Goal: Task Accomplishment & Management: Complete application form

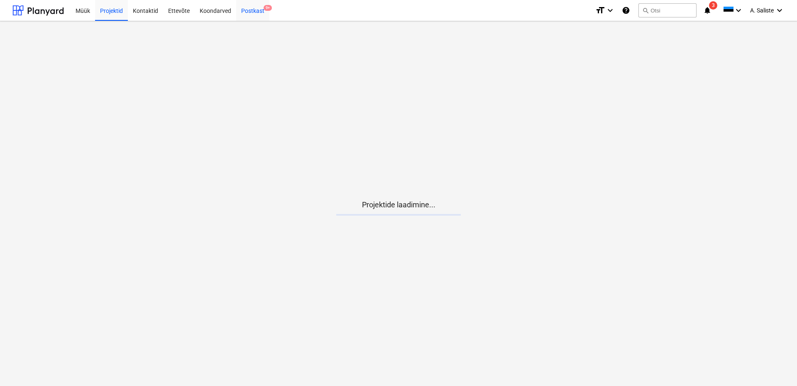
click at [252, 10] on div "Postkast 9+" at bounding box center [252, 10] width 33 height 21
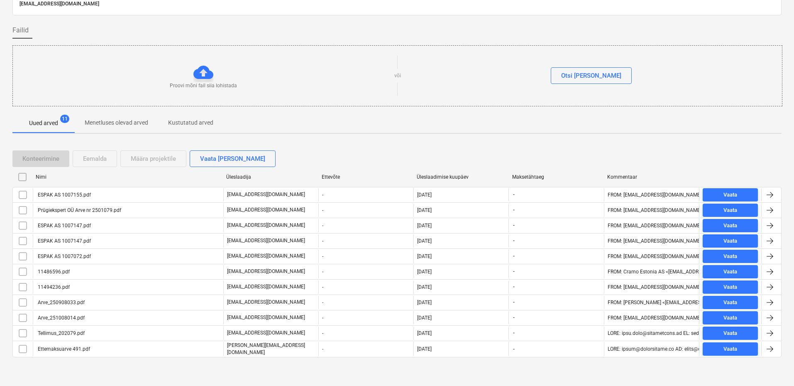
scroll to position [44, 0]
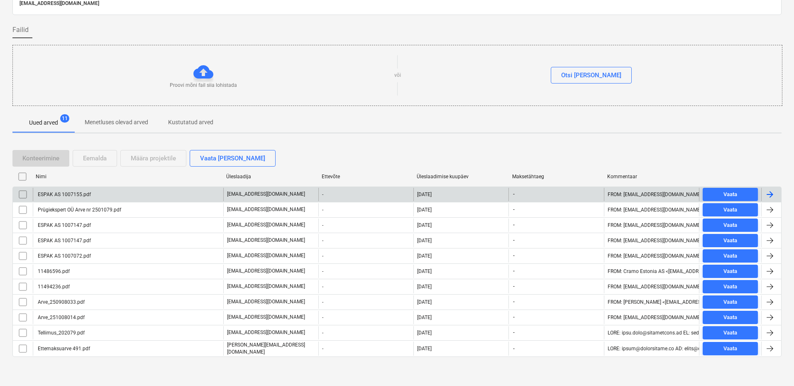
click at [102, 196] on div "ESPAK AS 1007155.pdf" at bounding box center [128, 194] width 191 height 13
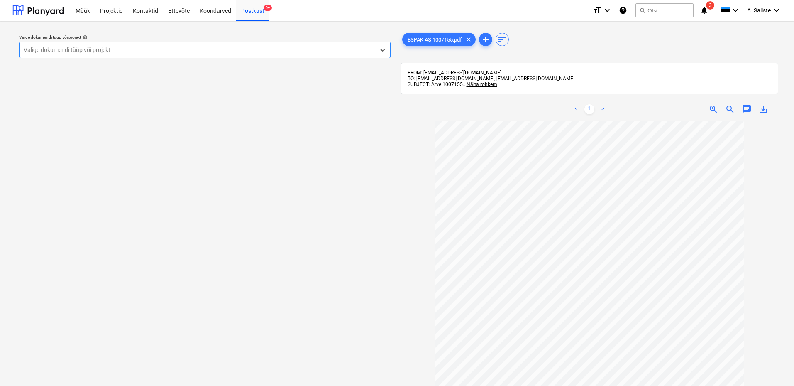
click at [328, 39] on div "Valige dokumendi tüüp või projekt help" at bounding box center [205, 36] width 372 height 5
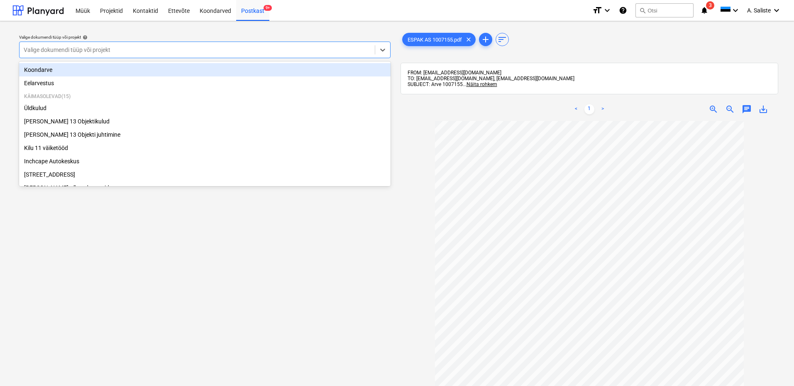
click at [156, 49] on div at bounding box center [197, 50] width 347 height 8
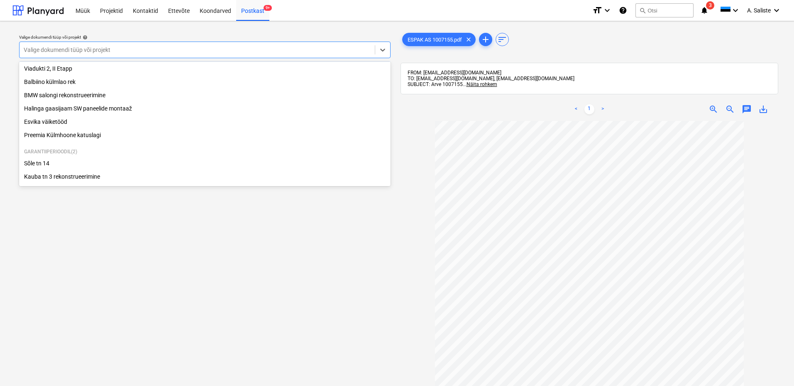
scroll to position [169, 0]
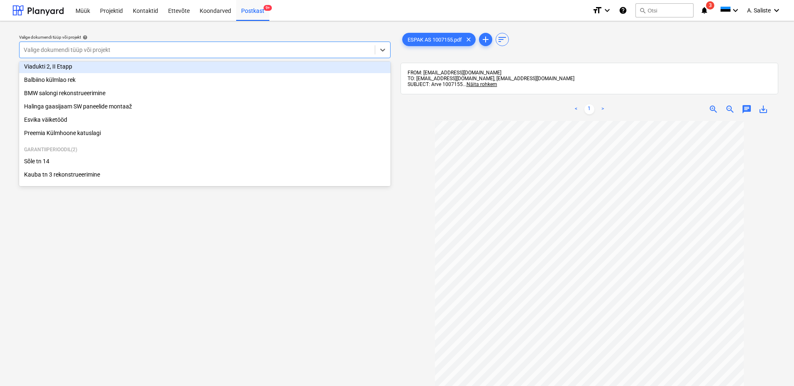
click at [78, 62] on div "Viadukti 2, II Etapp" at bounding box center [205, 66] width 372 height 13
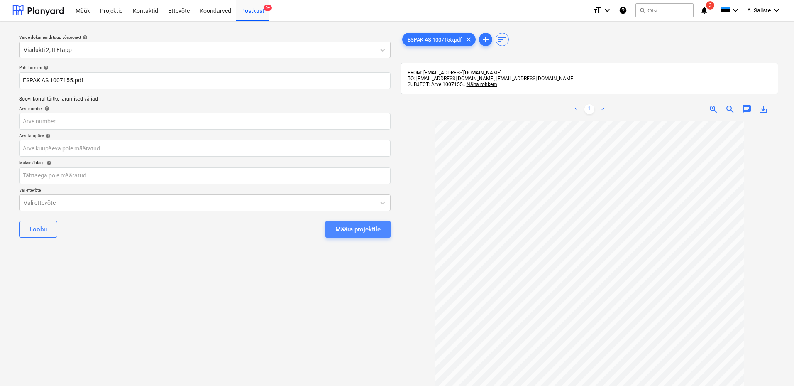
click at [358, 225] on div "Määra projektile" at bounding box center [358, 229] width 45 height 11
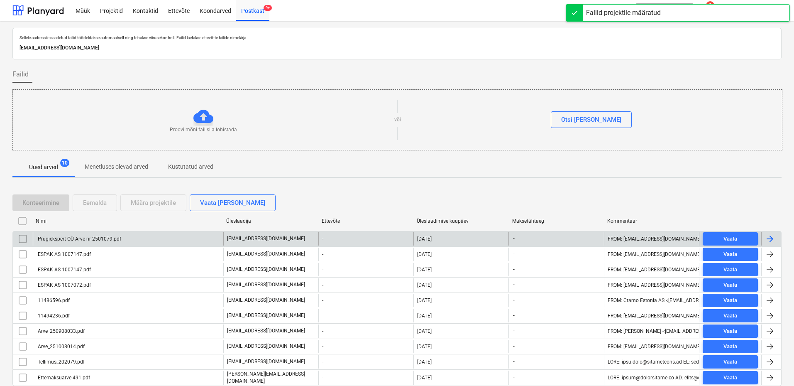
click at [85, 225] on div "Prügiekspert OÜ Arve nr 2501079.pdf" at bounding box center [79, 239] width 85 height 6
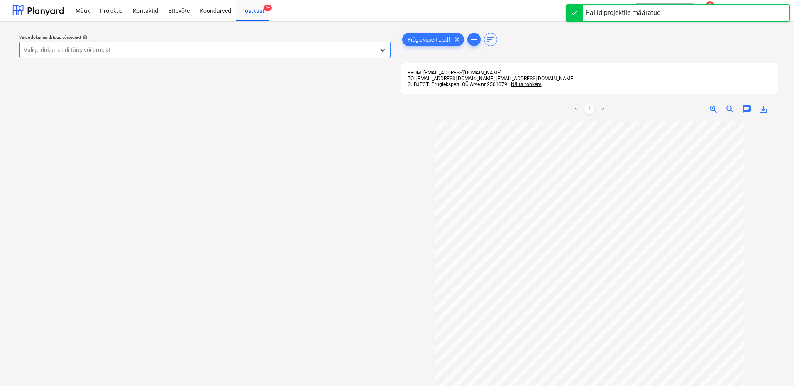
click at [235, 53] on div at bounding box center [197, 50] width 347 height 8
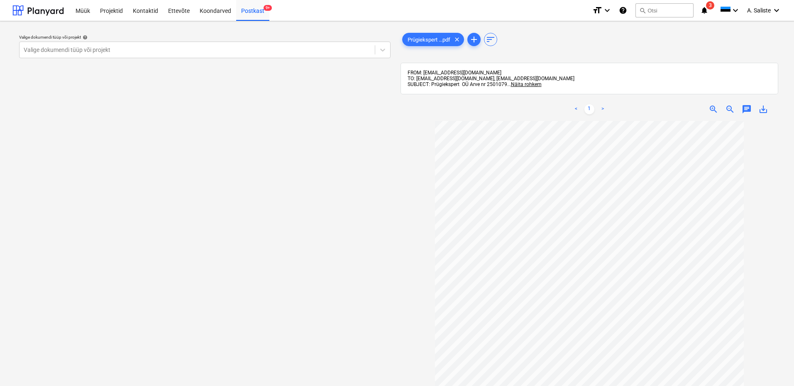
click at [505, 108] on link ">" at bounding box center [603, 109] width 10 height 10
click at [385, 160] on div "Valige dokumendi tüüp või projekt help Valige dokumendi tüüp või projekt" at bounding box center [204, 257] width 385 height 459
click at [327, 48] on div at bounding box center [197, 50] width 347 height 8
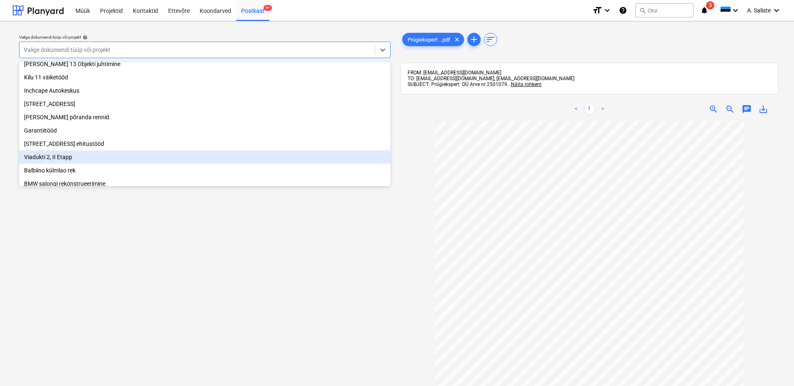
scroll to position [83, 0]
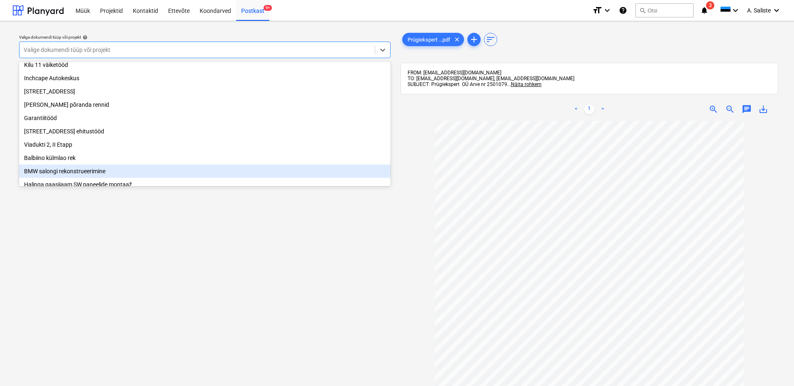
click at [65, 176] on div "BMW salongi rekonstrueerimine" at bounding box center [205, 170] width 372 height 13
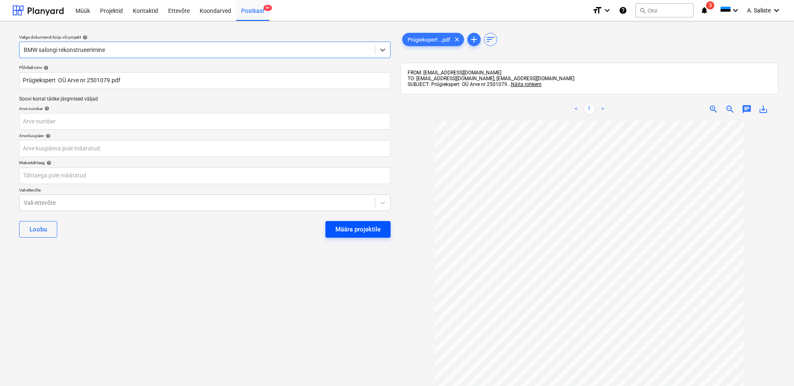
click at [355, 225] on div "Määra projektile" at bounding box center [358, 229] width 45 height 11
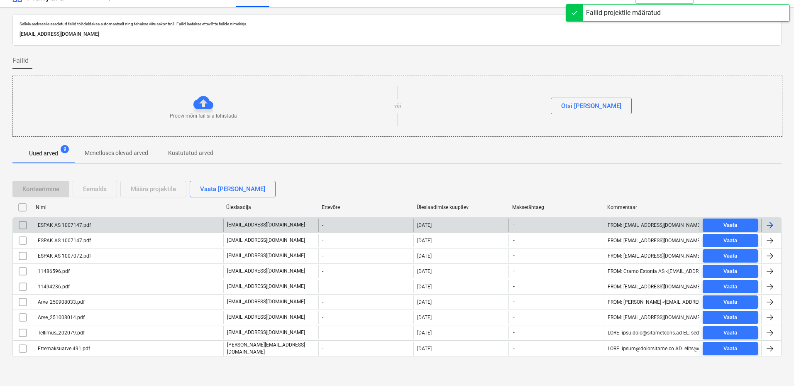
click at [52, 224] on div "ESPAK AS 1007147.pdf" at bounding box center [64, 225] width 54 height 6
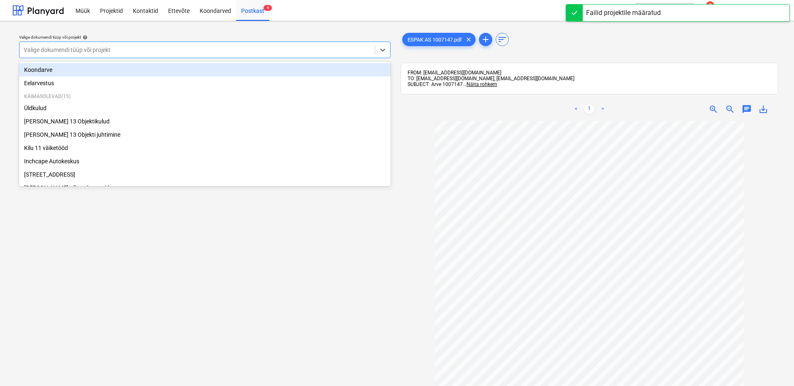
click at [255, 46] on div at bounding box center [197, 50] width 347 height 8
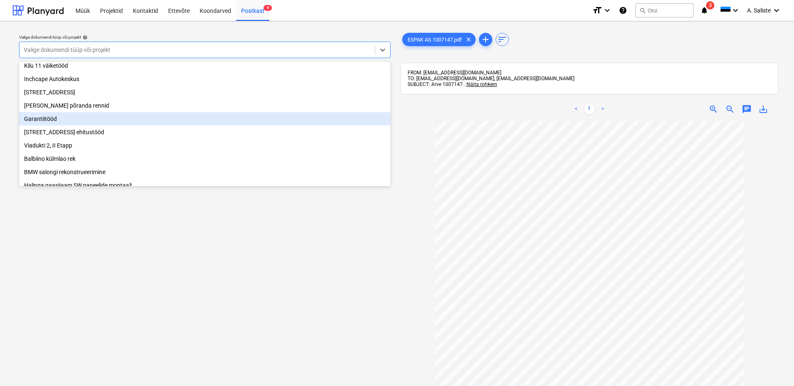
scroll to position [83, 0]
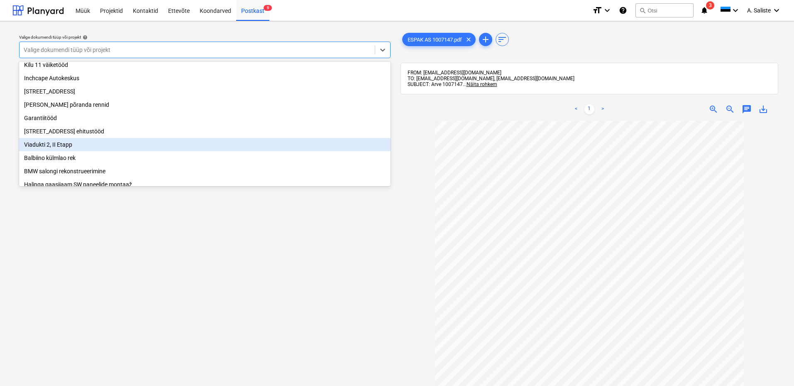
click at [66, 151] on div "Viadukti 2, II Etapp" at bounding box center [205, 144] width 372 height 13
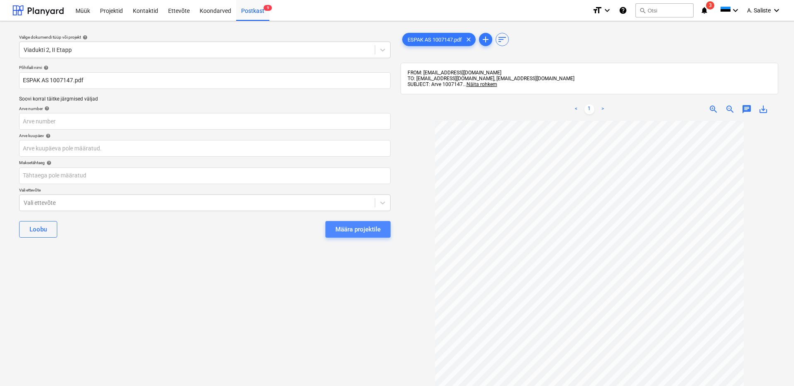
click at [358, 225] on div "Määra projektile" at bounding box center [358, 229] width 45 height 11
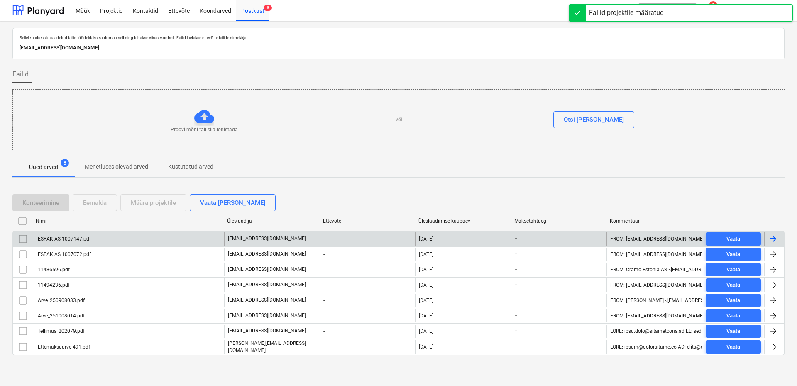
click at [96, 225] on div "ESPAK AS 1007147.pdf" at bounding box center [128, 238] width 191 height 13
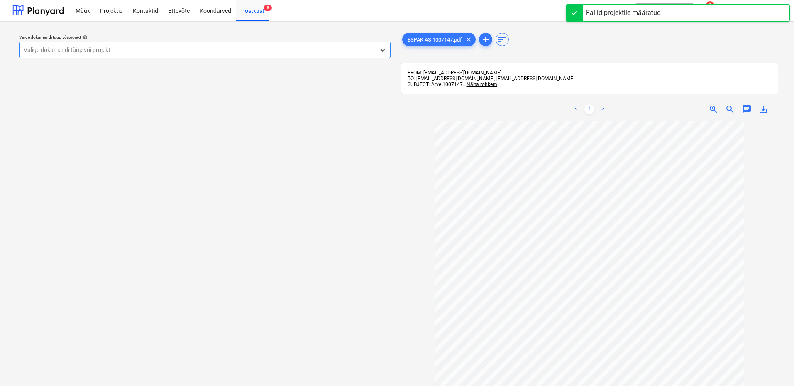
click at [314, 49] on div at bounding box center [197, 50] width 347 height 8
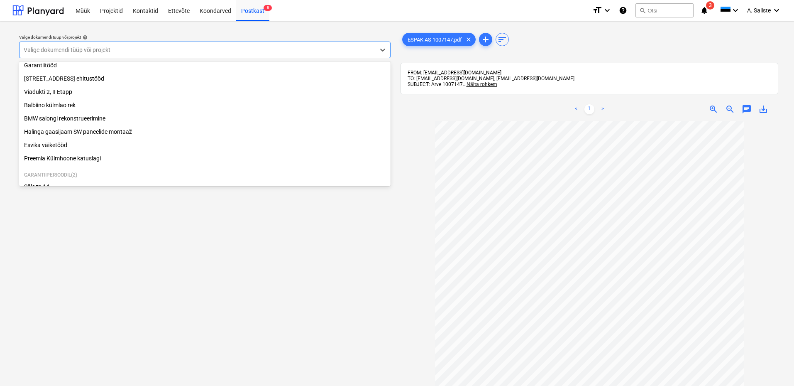
scroll to position [166, 0]
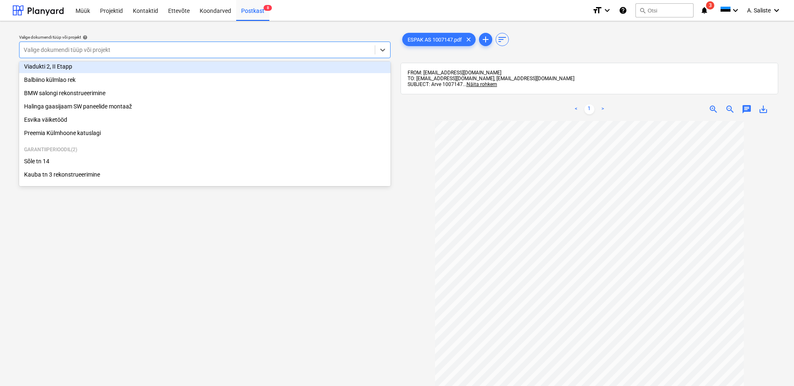
click at [106, 66] on div "Viadukti 2, II Etapp" at bounding box center [205, 66] width 372 height 13
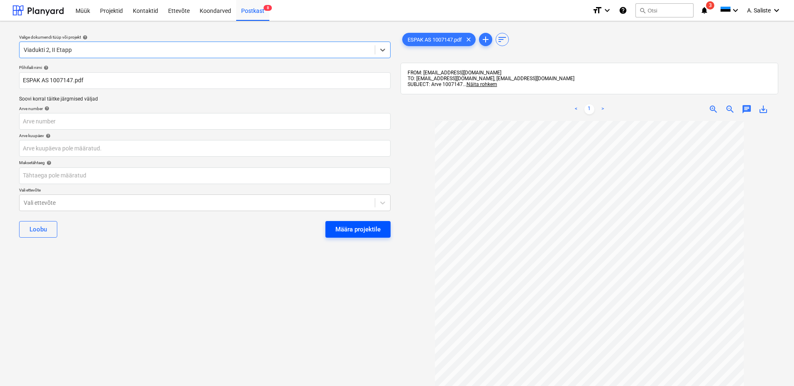
click at [361, 225] on div "Määra projektile" at bounding box center [358, 229] width 45 height 11
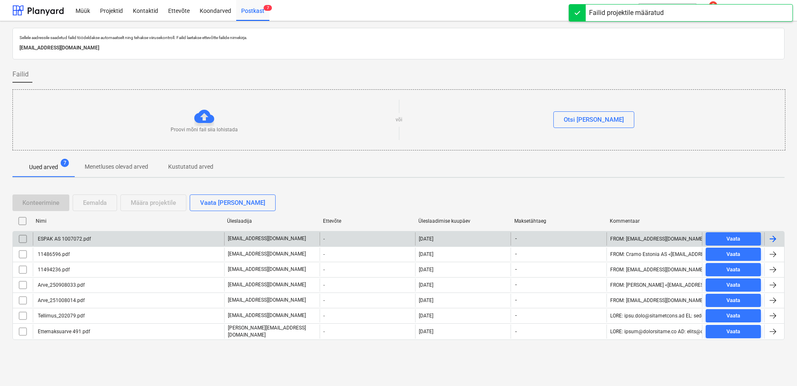
click at [87, 225] on div "ESPAK AS 1007072.pdf" at bounding box center [64, 239] width 54 height 6
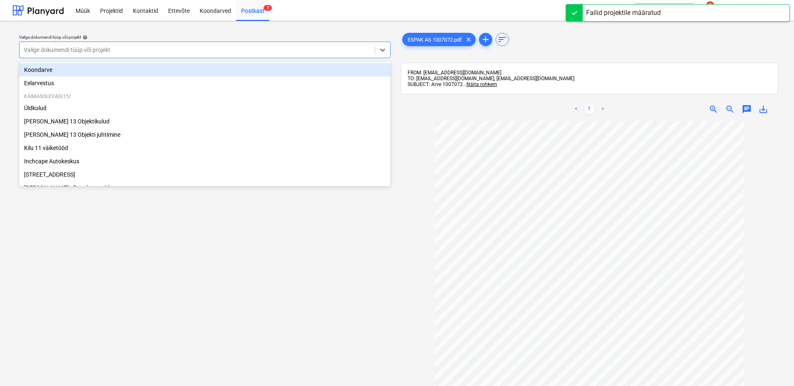
drag, startPoint x: 322, startPoint y: 49, endPoint x: 174, endPoint y: 98, distance: 156.1
click at [321, 51] on div at bounding box center [197, 50] width 347 height 8
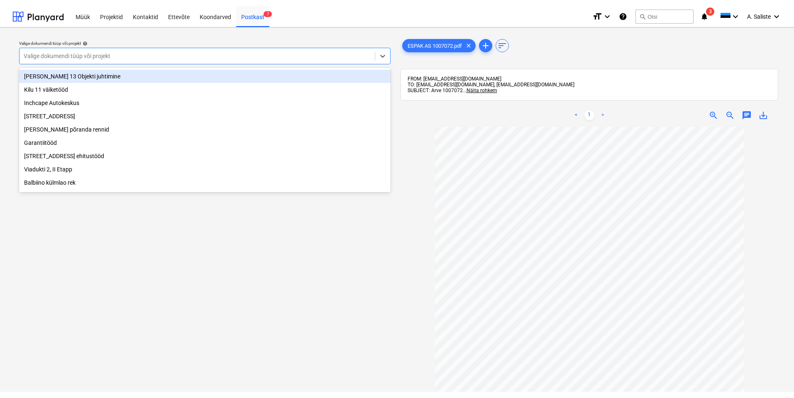
scroll to position [83, 0]
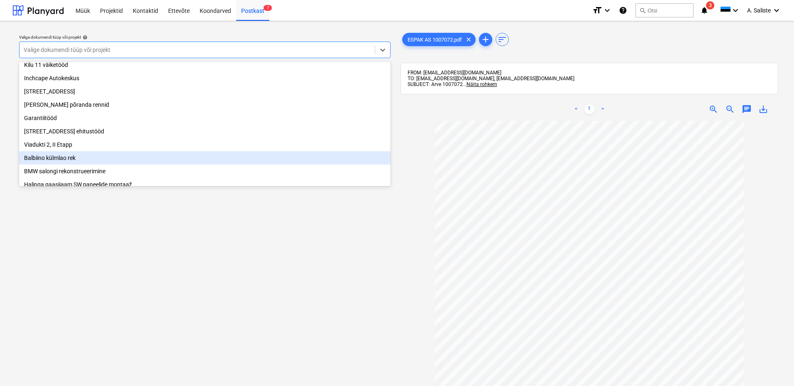
click at [70, 159] on div "Balbiino külmlao rek" at bounding box center [205, 157] width 372 height 13
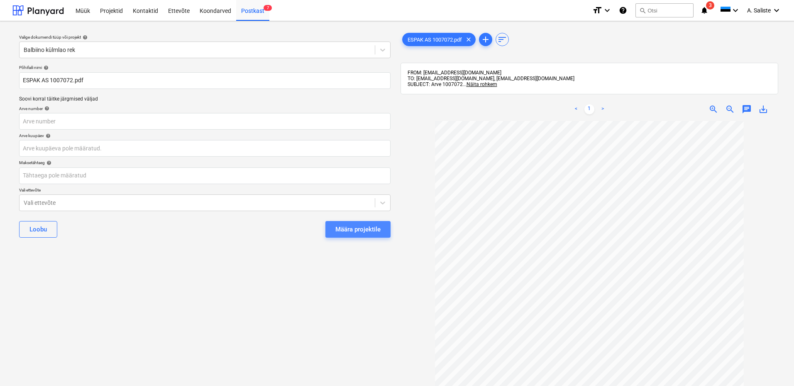
click at [370, 225] on div "Määra projektile" at bounding box center [358, 229] width 45 height 11
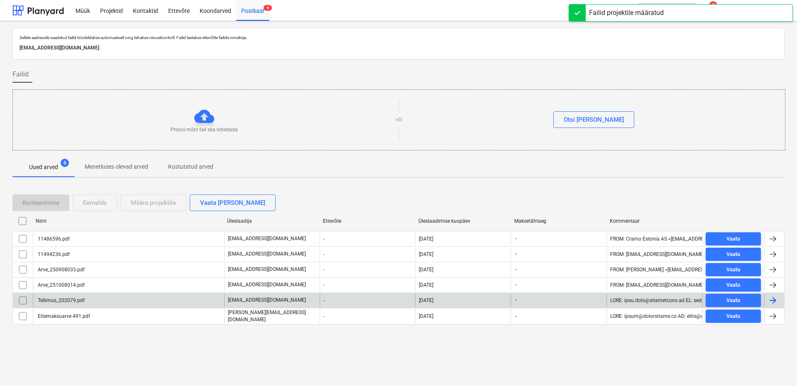
click at [140, 225] on div "Tellimus_202079.pdf" at bounding box center [128, 300] width 191 height 13
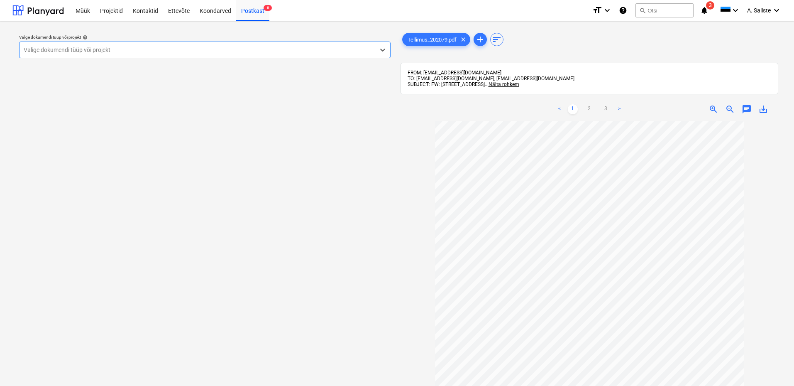
click at [273, 53] on div at bounding box center [197, 50] width 347 height 8
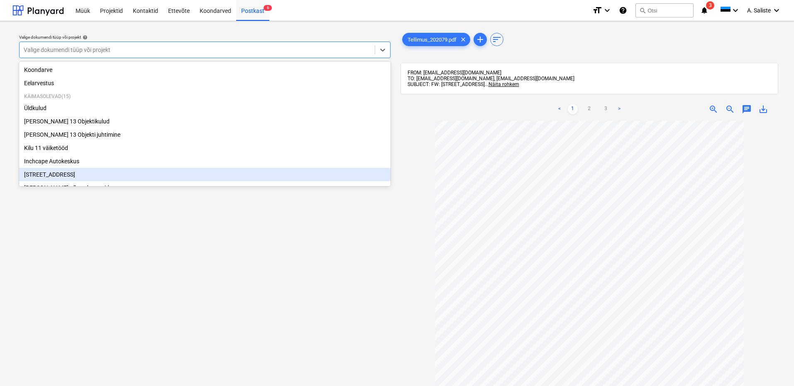
click at [70, 173] on div "[STREET_ADDRESS]" at bounding box center [205, 174] width 372 height 13
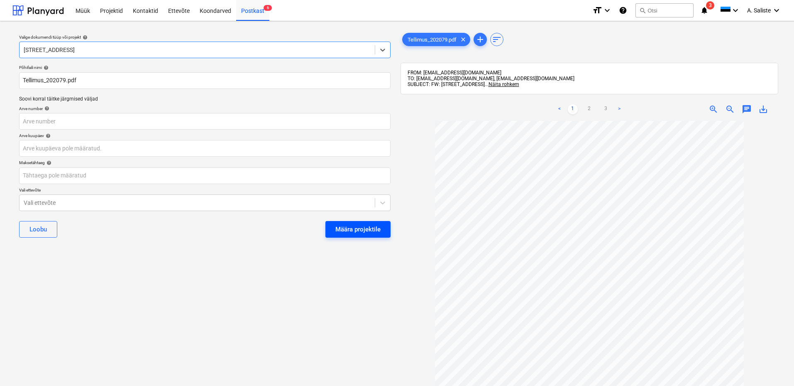
click at [342, 225] on div "Määra projektile" at bounding box center [358, 229] width 45 height 11
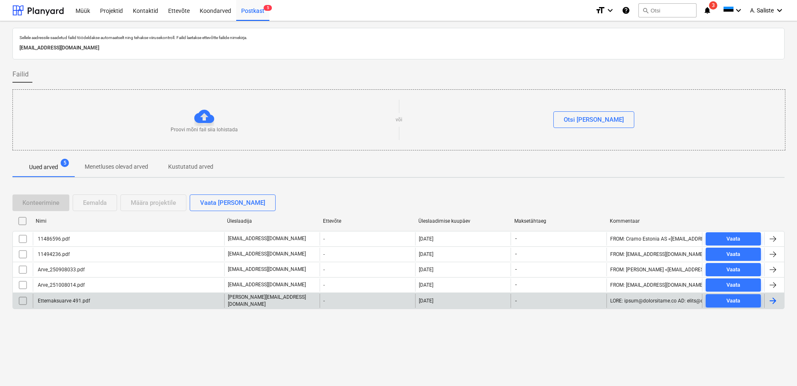
click at [96, 225] on div "Ettemaksuarve 491.pdf" at bounding box center [128, 301] width 191 height 14
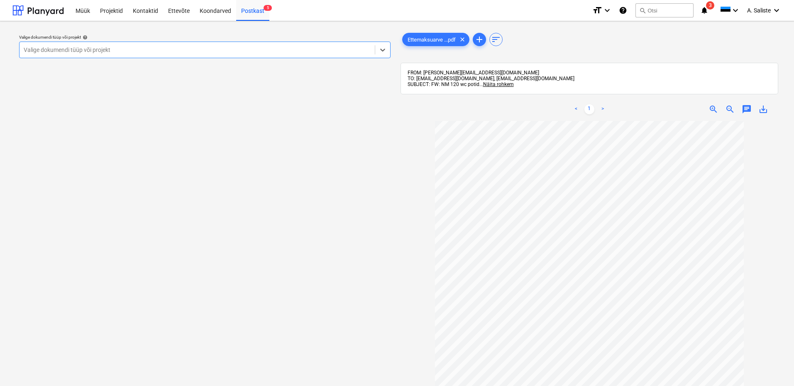
click at [252, 50] on div at bounding box center [197, 50] width 347 height 8
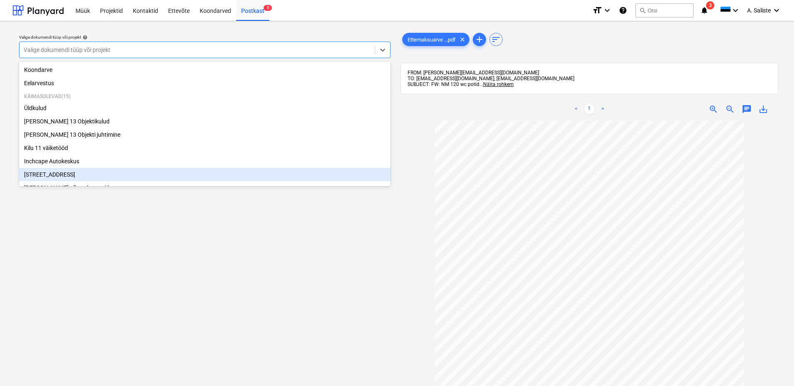
click at [53, 179] on div "[STREET_ADDRESS]" at bounding box center [205, 174] width 372 height 13
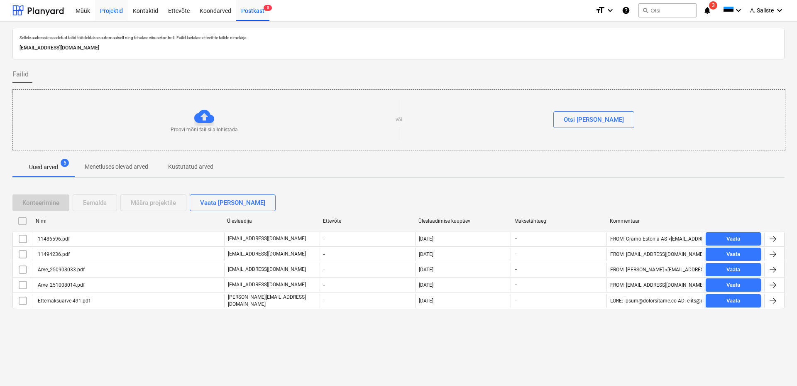
click at [100, 8] on div "Projektid" at bounding box center [111, 10] width 33 height 21
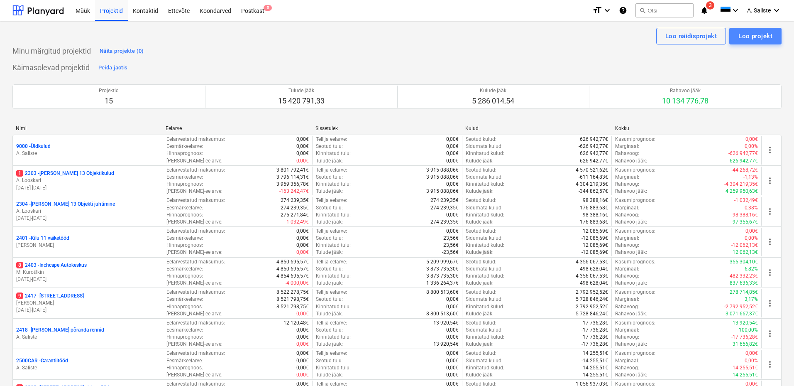
click at [505, 34] on div "Loo projekt" at bounding box center [756, 36] width 34 height 11
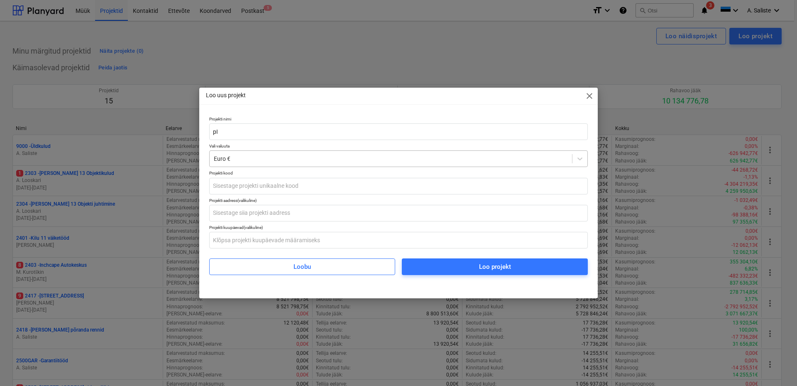
type input "p"
type input "Pinna 4 Politseimaja rek"
click at [239, 188] on input "text" at bounding box center [398, 186] width 379 height 17
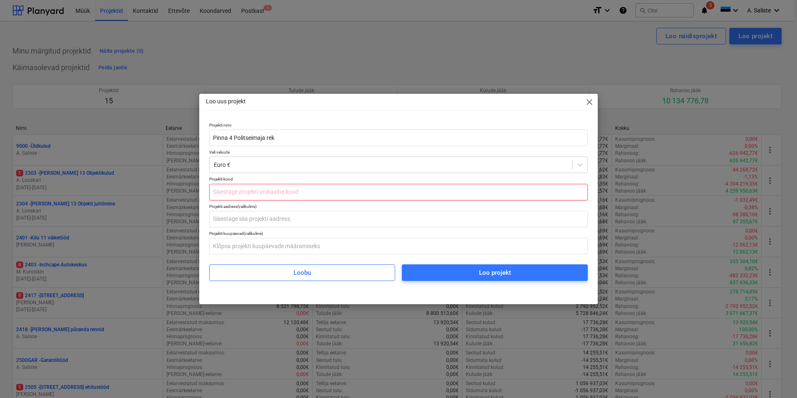
click at [247, 189] on input "text" at bounding box center [398, 192] width 379 height 17
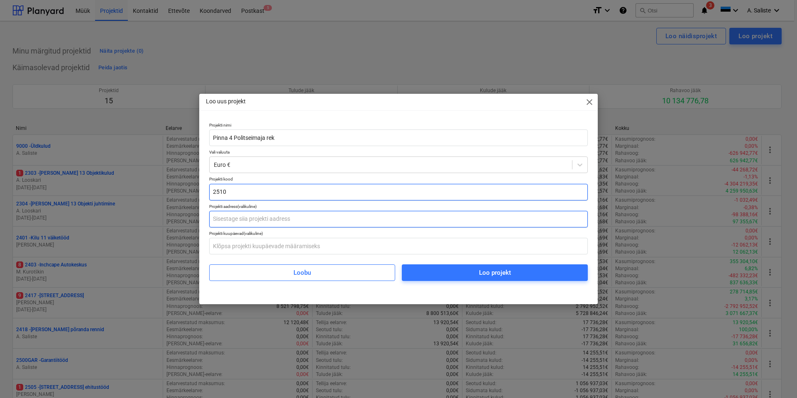
type input "2510"
click at [237, 218] on input "text" at bounding box center [398, 219] width 379 height 17
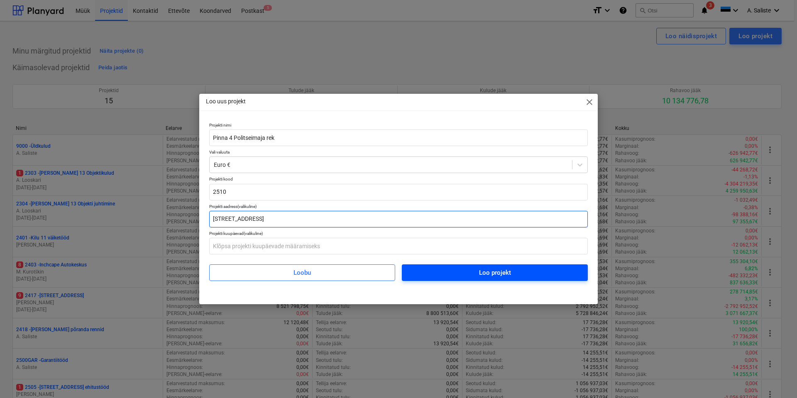
type input "[STREET_ADDRESS]"
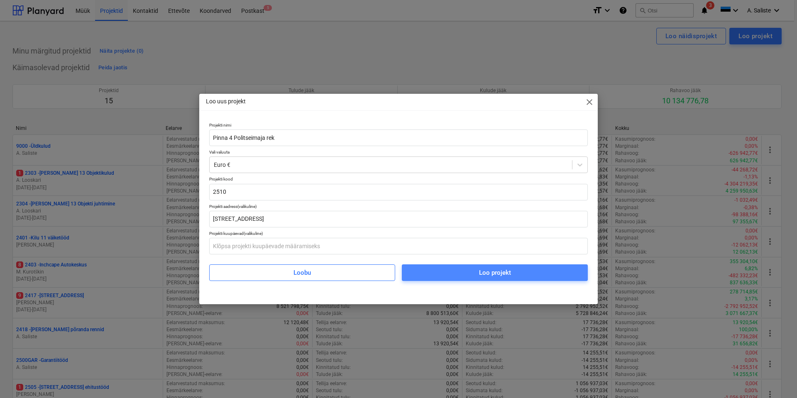
click at [505, 225] on span "Loo projekt" at bounding box center [495, 272] width 166 height 11
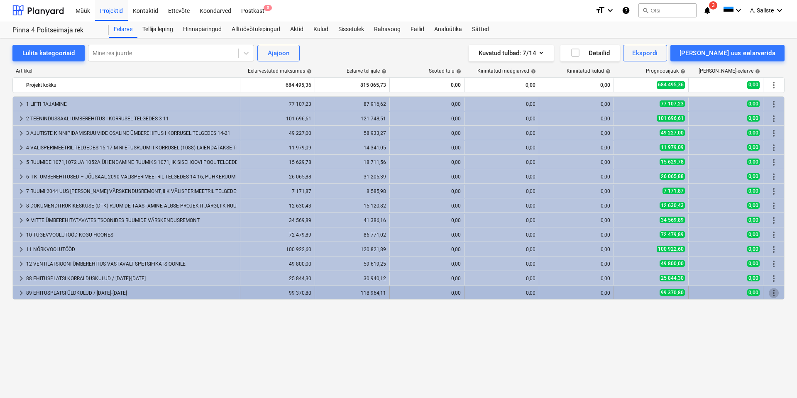
click at [505, 225] on span "more_vert" at bounding box center [774, 293] width 10 height 10
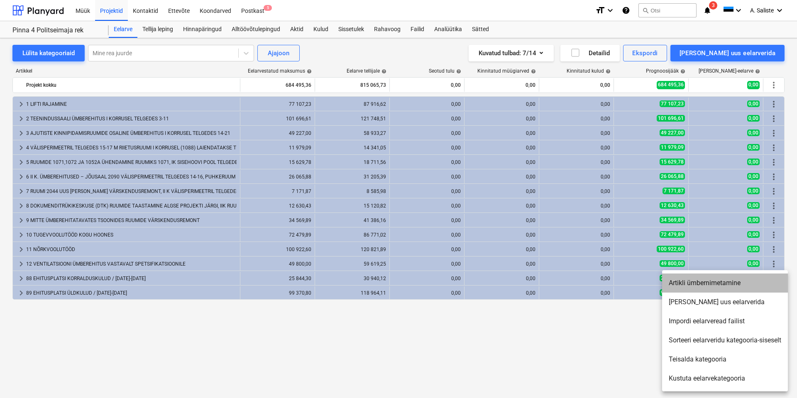
click at [505, 225] on li "Artikli ümbernimetamine" at bounding box center [725, 283] width 126 height 19
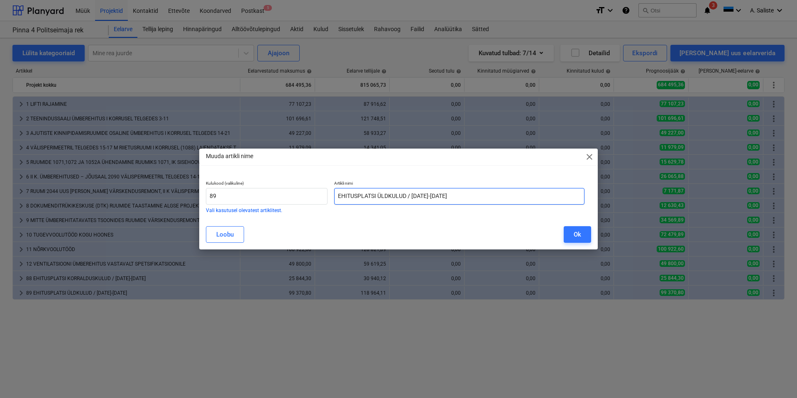
click at [485, 193] on input "EHITUSPLATSI ÜLDKULUD / [DATE]-[DATE]" at bounding box center [459, 196] width 250 height 17
type input "EHITUSPLATSI ÜLDKULUD"
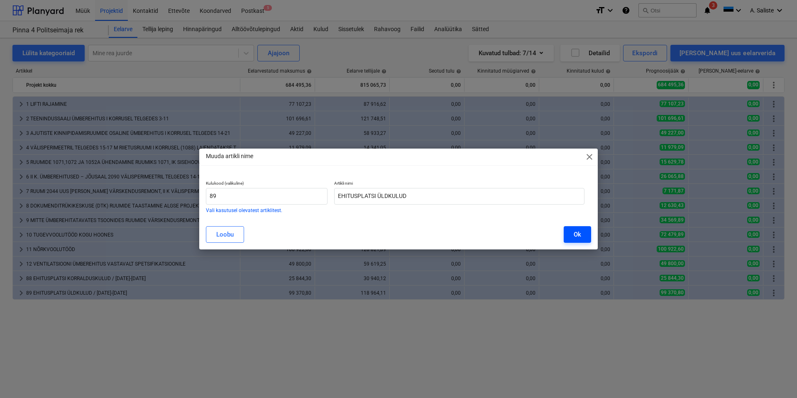
click at [505, 225] on div "Ok" at bounding box center [577, 234] width 7 height 11
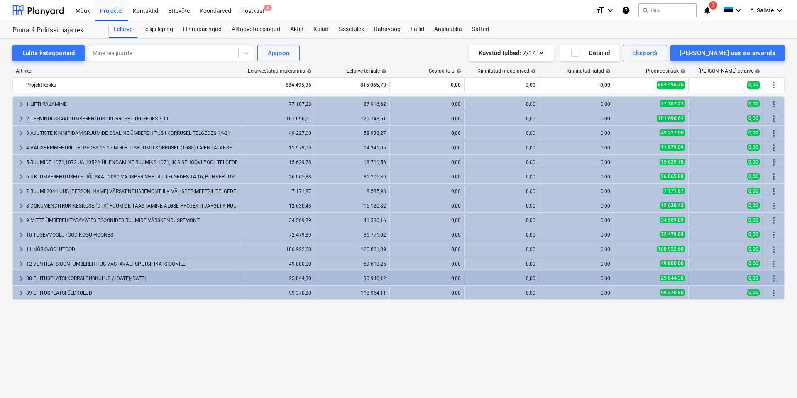
click at [505, 225] on span "more_vert" at bounding box center [774, 279] width 10 height 10
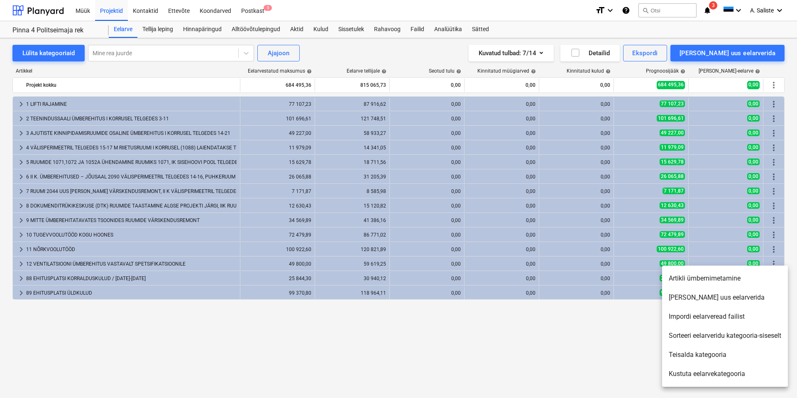
click at [505, 225] on li "Artikli ümbernimetamine" at bounding box center [725, 278] width 126 height 19
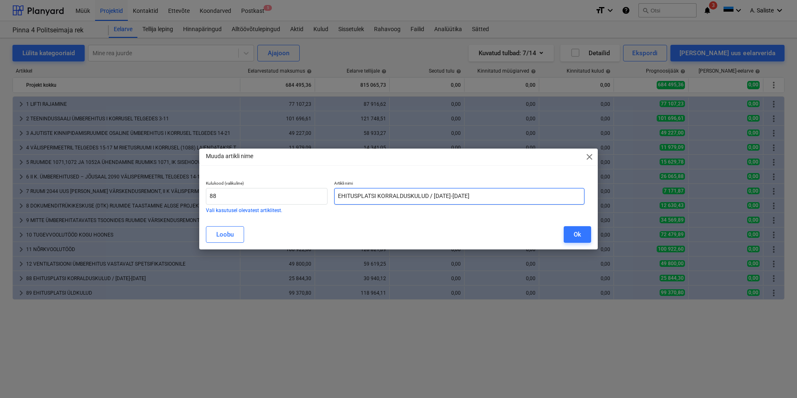
click at [505, 199] on input "EHITUSPLATSI KORRALDUSKULUD / [DATE]-[DATE]" at bounding box center [459, 196] width 250 height 17
type input "EHITUSPLATSI KORRALDUSKULUD"
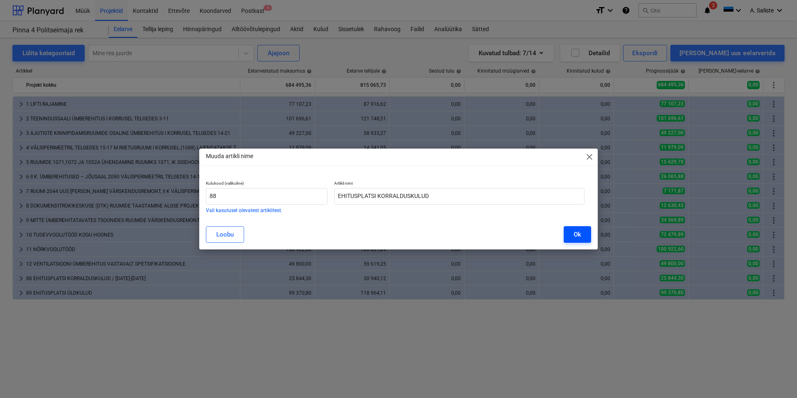
click at [505, 225] on button "Ok" at bounding box center [577, 234] width 27 height 17
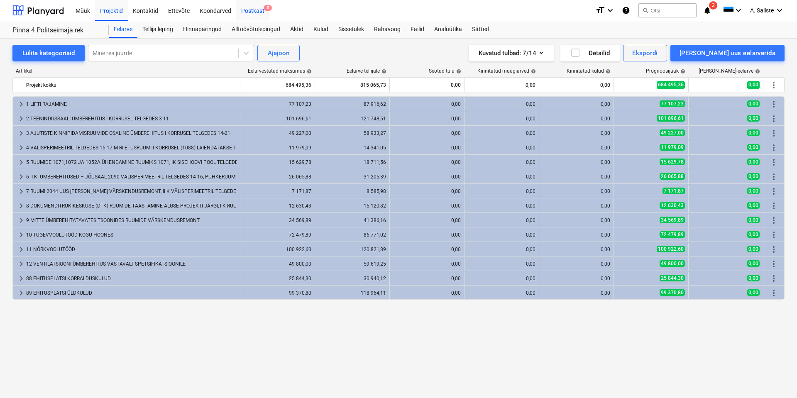
click at [252, 11] on div "Postkast 5" at bounding box center [252, 10] width 33 height 21
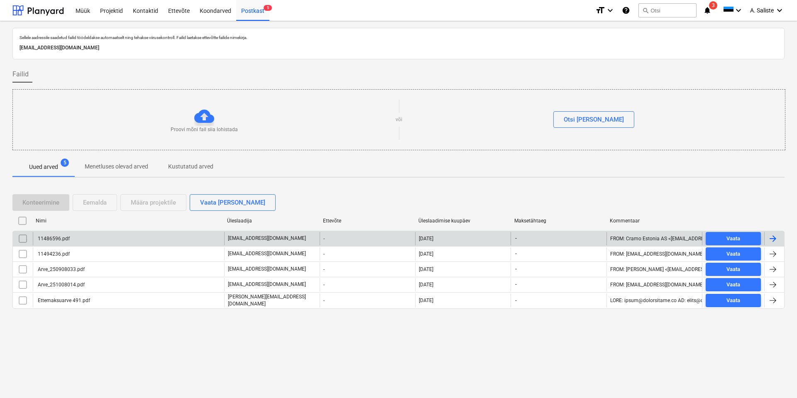
click at [74, 225] on div "11486596.pdf" at bounding box center [128, 238] width 191 height 13
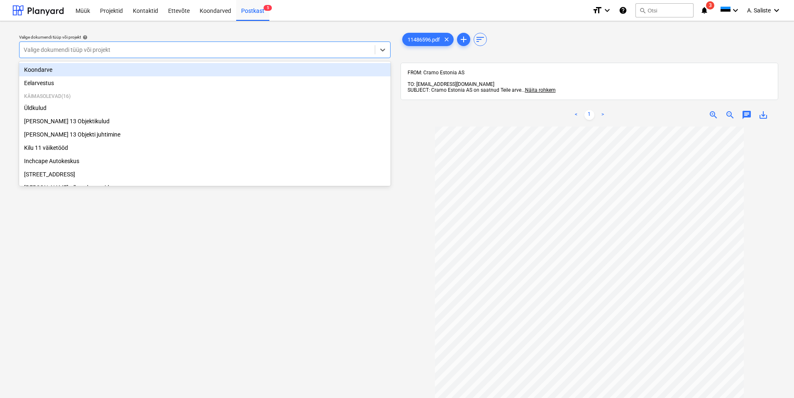
click at [237, 47] on div at bounding box center [197, 50] width 347 height 8
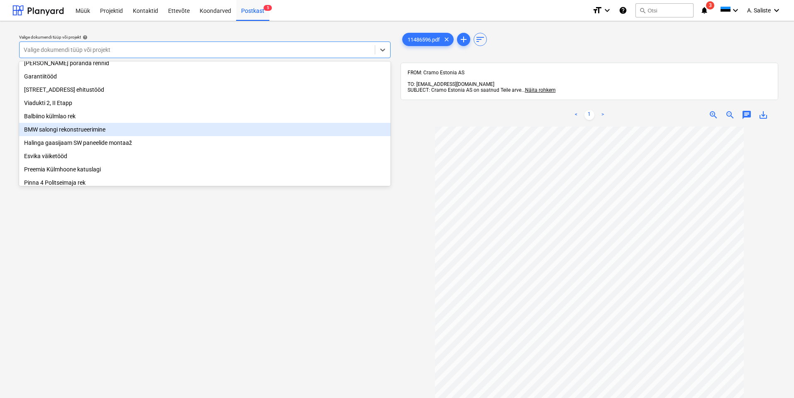
scroll to position [183, 0]
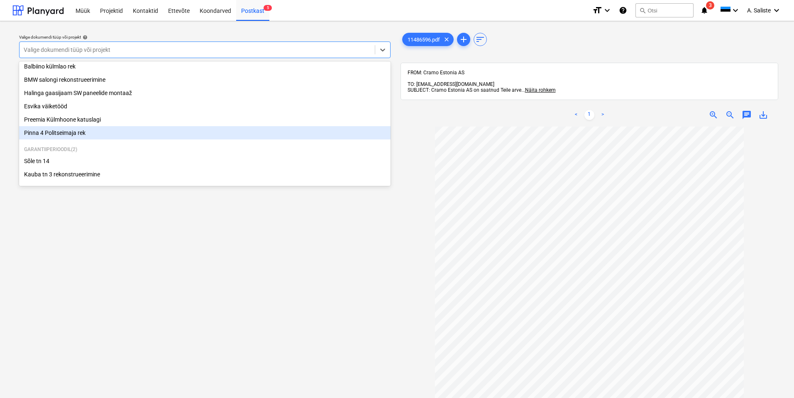
click at [77, 131] on div "Pinna 4 Politseimaja rek" at bounding box center [205, 132] width 372 height 13
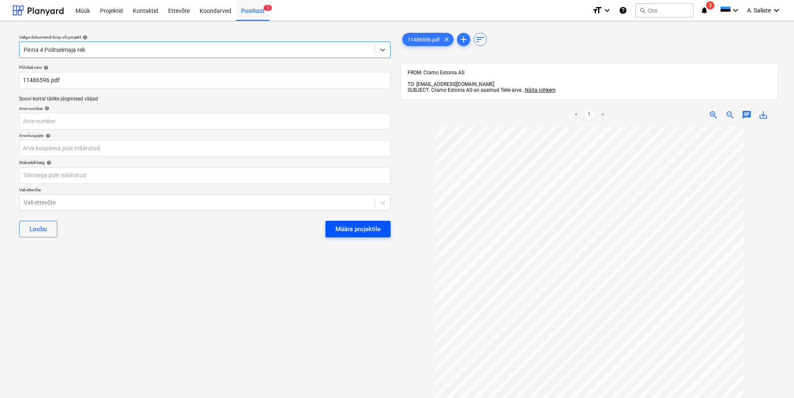
click at [349, 225] on div "Määra projektile" at bounding box center [358, 229] width 45 height 11
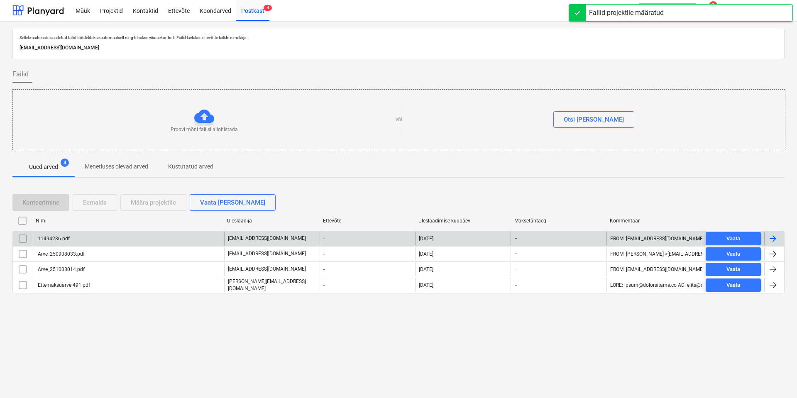
click at [66, 225] on div "11494236.pdf" at bounding box center [53, 239] width 33 height 6
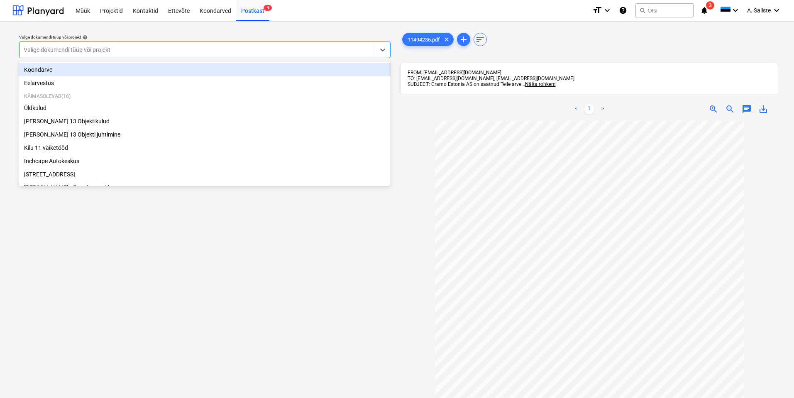
click at [252, 47] on div at bounding box center [197, 50] width 347 height 8
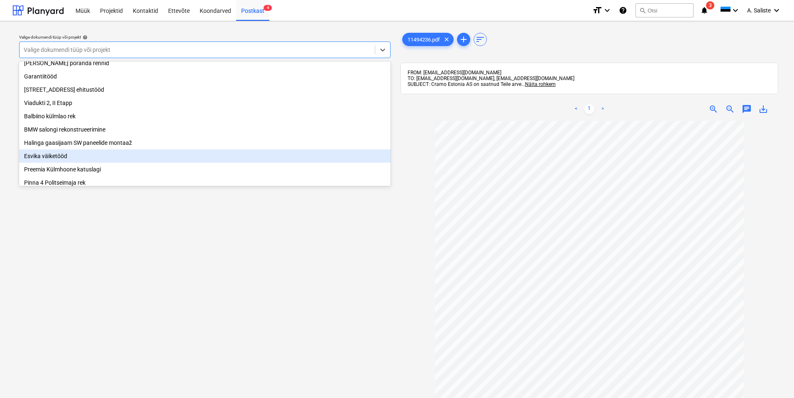
scroll to position [183, 0]
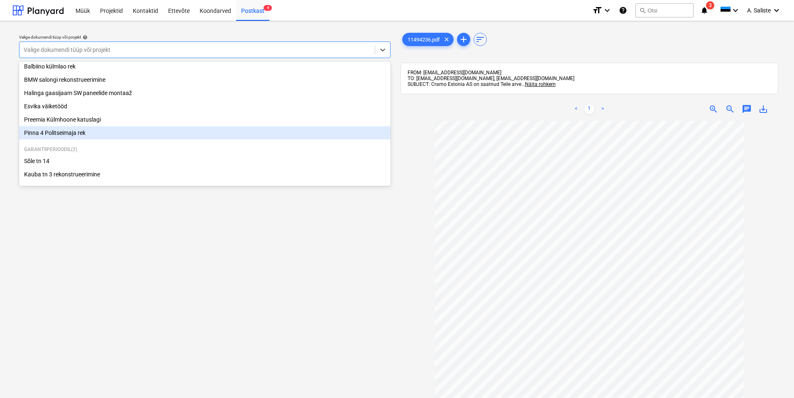
click at [69, 131] on div "Pinna 4 Politseimaja rek" at bounding box center [205, 132] width 372 height 13
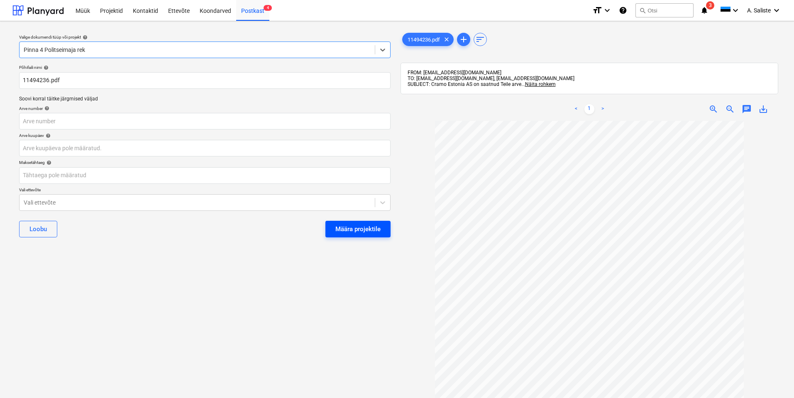
click at [346, 225] on div "Määra projektile" at bounding box center [358, 229] width 45 height 11
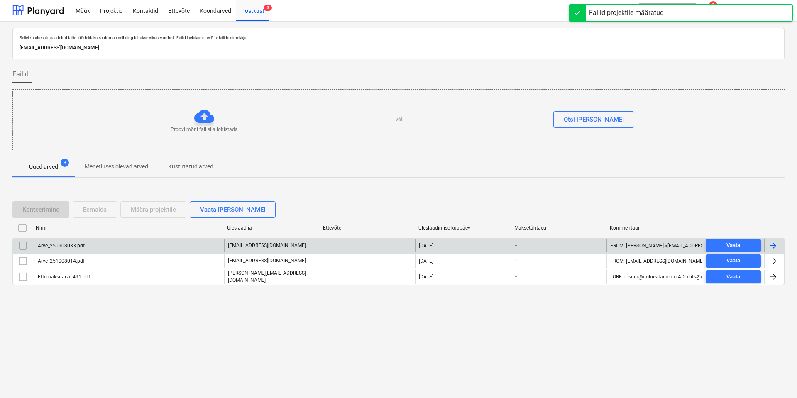
click at [91, 225] on div "Arve_250908033.pdf" at bounding box center [128, 245] width 191 height 13
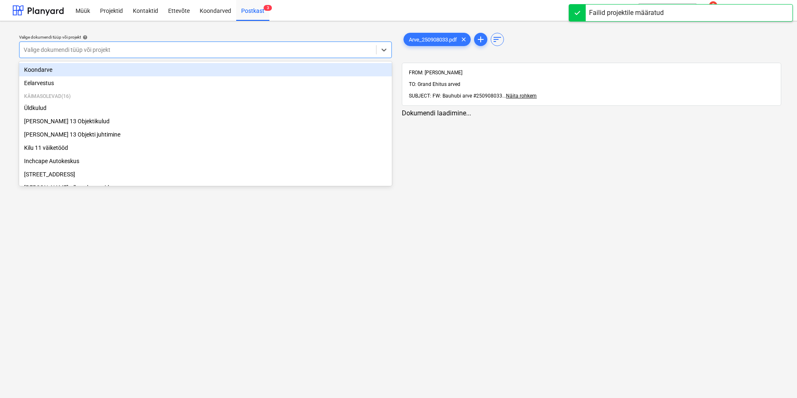
click at [249, 47] on div at bounding box center [198, 50] width 348 height 8
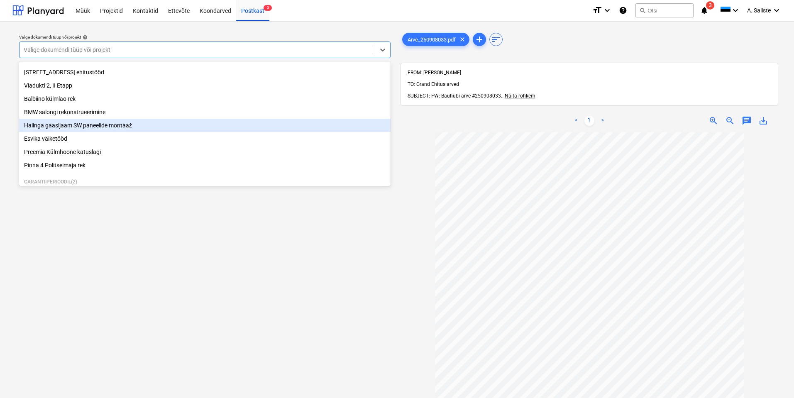
scroll to position [183, 0]
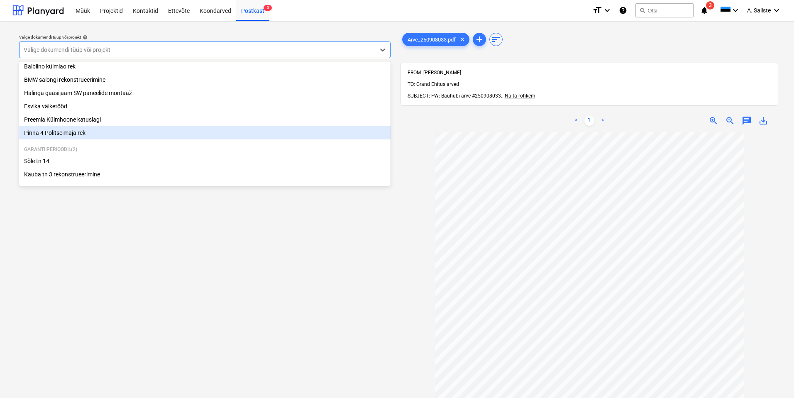
click at [64, 134] on div "Pinna 4 Politseimaja rek" at bounding box center [205, 132] width 372 height 13
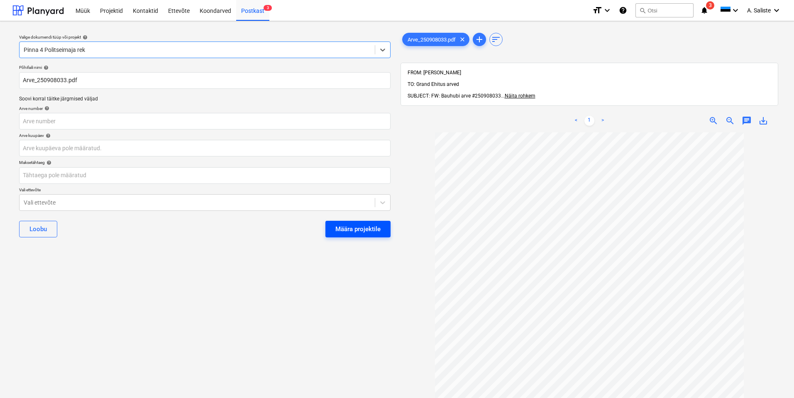
click at [336, 225] on div "Määra projektile" at bounding box center [358, 229] width 45 height 11
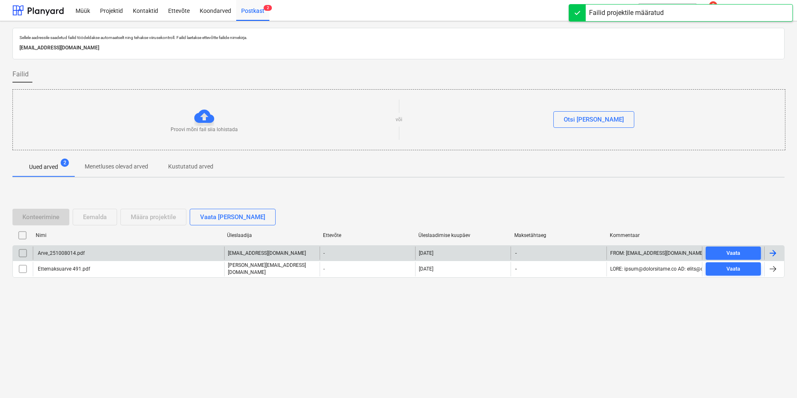
click at [79, 225] on div "Arve_251008014.pdf" at bounding box center [128, 253] width 191 height 13
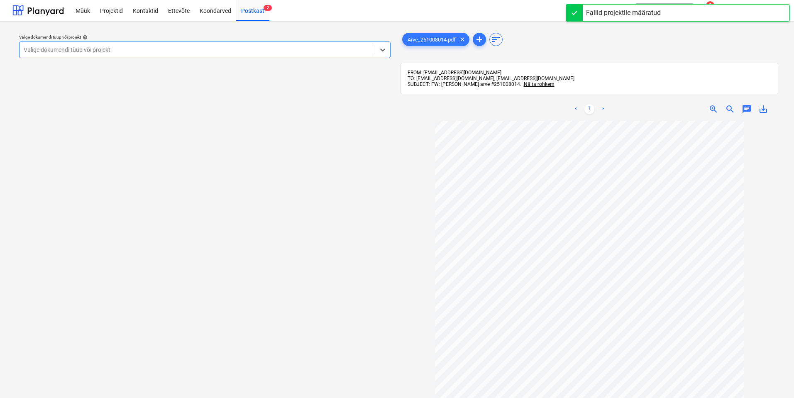
click at [294, 54] on div at bounding box center [197, 50] width 347 height 8
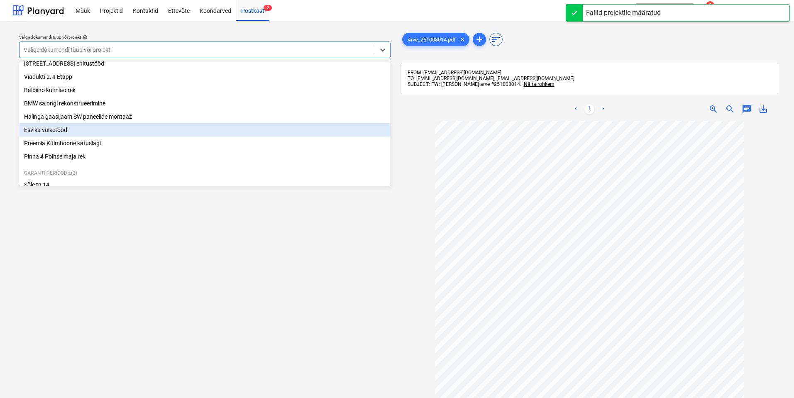
scroll to position [183, 0]
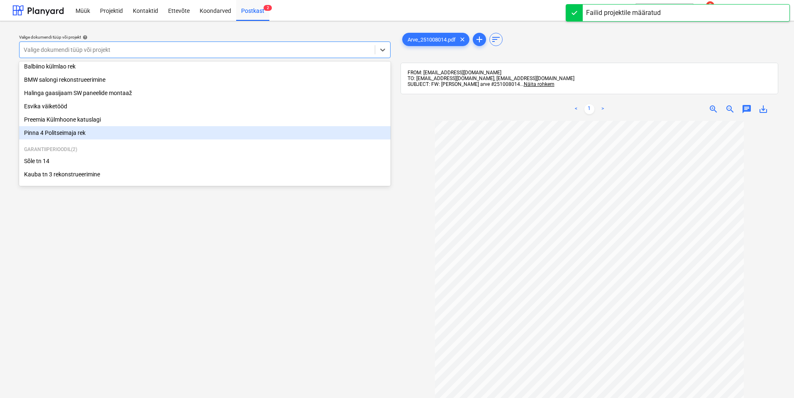
click at [59, 129] on div "Pinna 4 Politseimaja rek" at bounding box center [205, 132] width 372 height 13
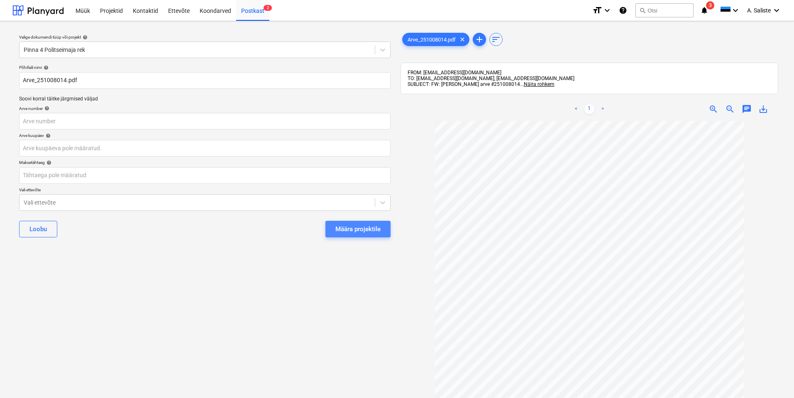
click at [348, 223] on button "Määra projektile" at bounding box center [358, 229] width 65 height 17
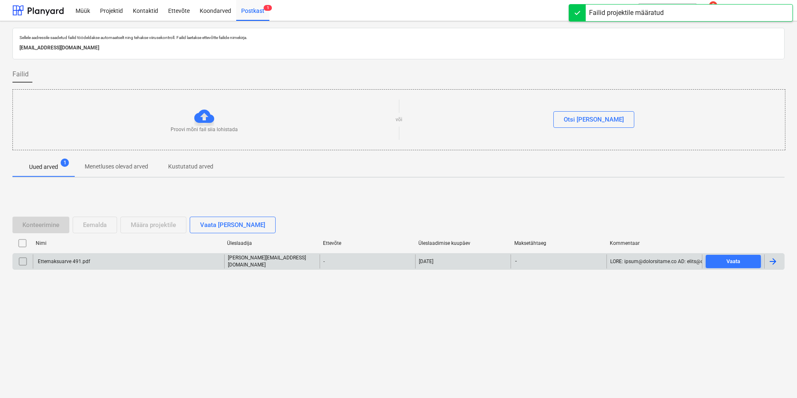
click at [107, 225] on div "Ettemaksuarve 491.pdf" at bounding box center [128, 262] width 191 height 14
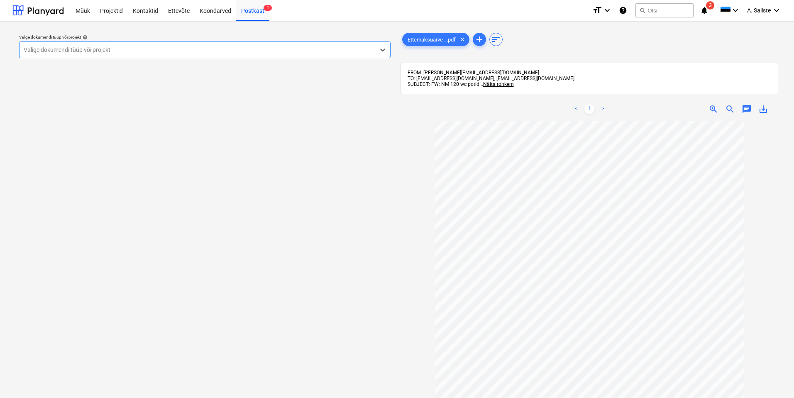
click at [160, 51] on div at bounding box center [197, 50] width 347 height 8
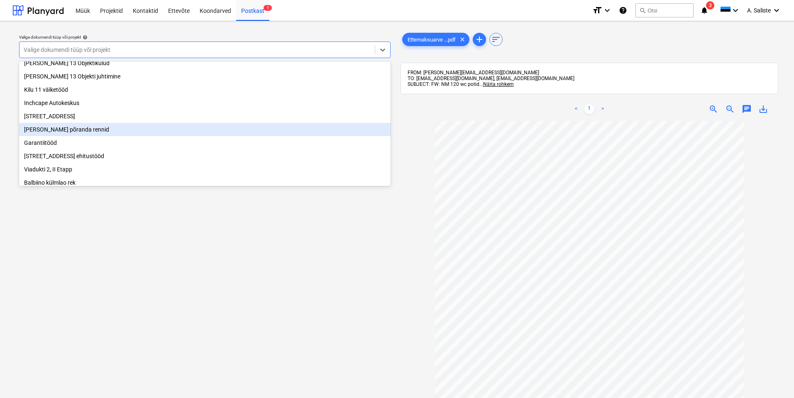
scroll to position [17, 0]
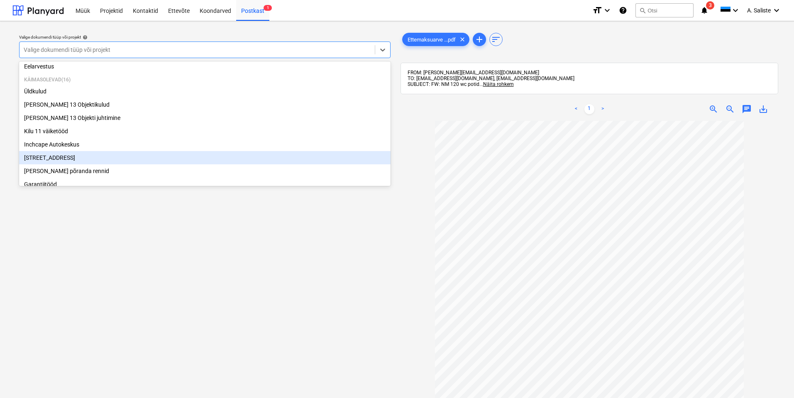
click at [57, 162] on div "[STREET_ADDRESS]" at bounding box center [205, 157] width 372 height 13
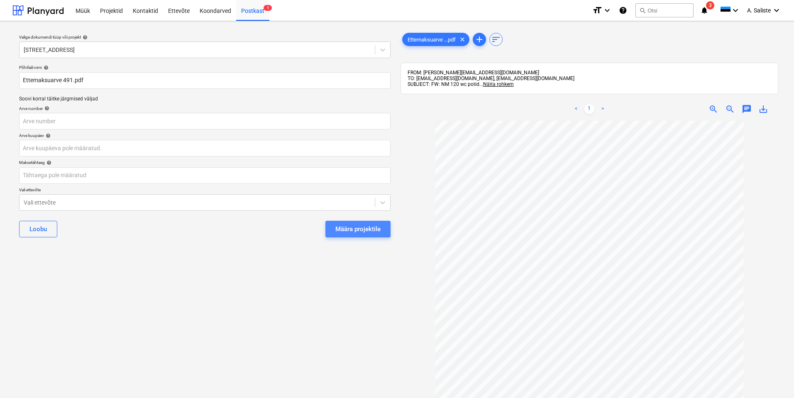
click at [362, 225] on div "Määra projektile" at bounding box center [358, 229] width 45 height 11
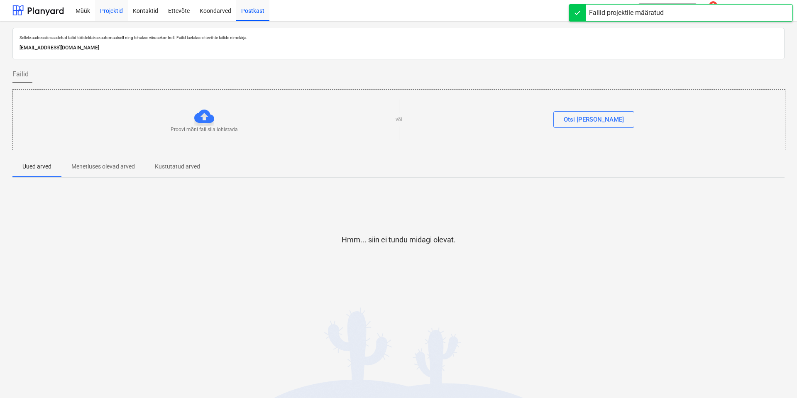
click at [118, 12] on div "Projektid" at bounding box center [111, 10] width 33 height 21
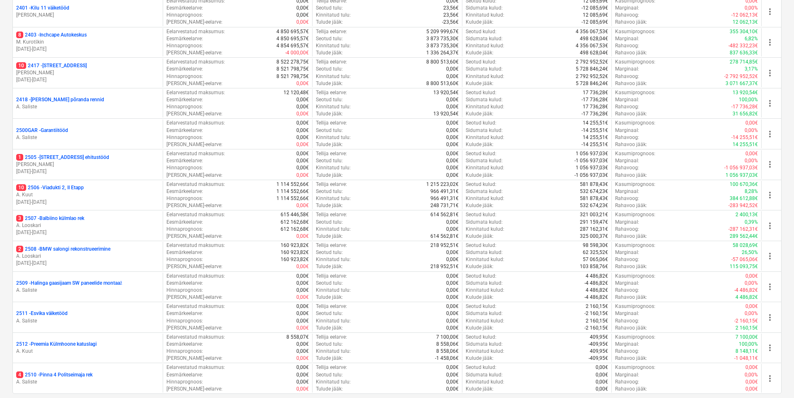
scroll to position [292, 0]
